Goal: Task Accomplishment & Management: Complete application form

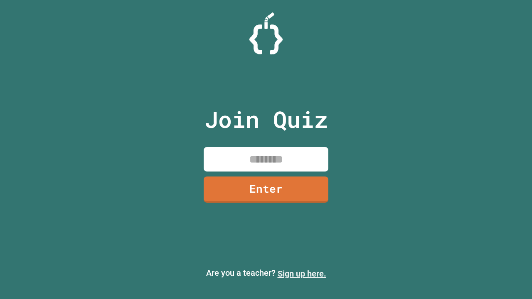
click at [302, 274] on link "Sign up here." at bounding box center [302, 274] width 49 height 10
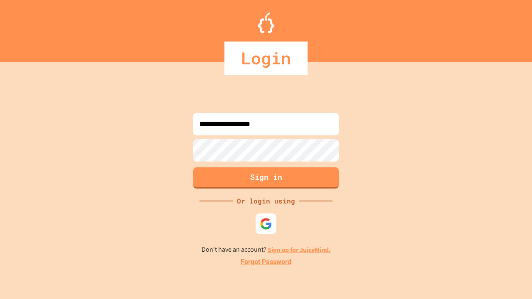
type input "**********"
